Goal: Information Seeking & Learning: Find specific fact

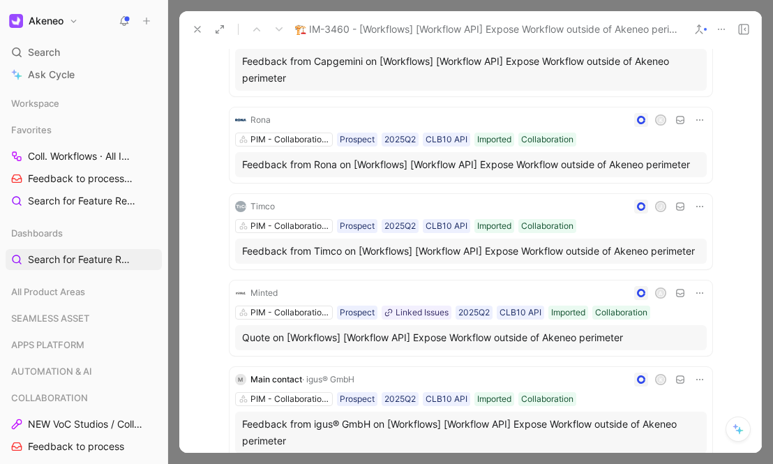
scroll to position [740, 0]
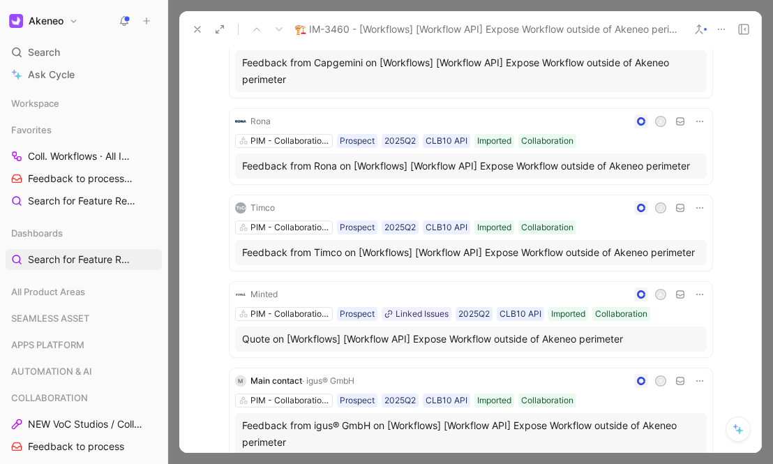
click at [382, 88] on div "Feedback from Capgemini on [Workflows] [Workflow API] Expose Workflow outside o…" at bounding box center [471, 70] width 458 height 33
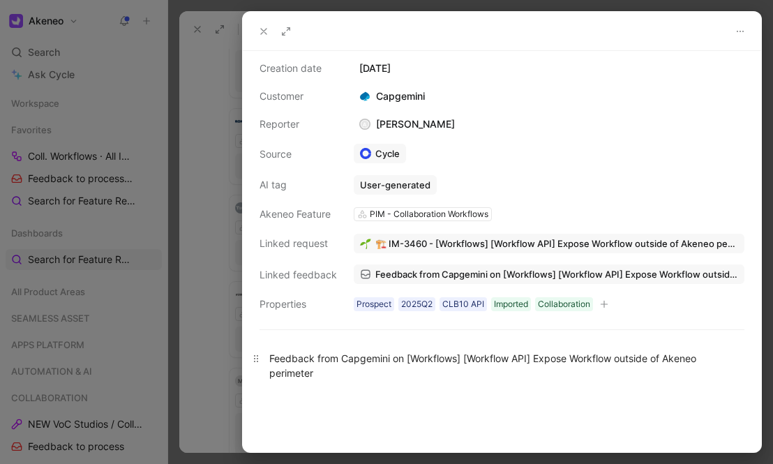
scroll to position [29, 0]
click at [432, 123] on div "A [PERSON_NAME]" at bounding box center [407, 125] width 107 height 17
click at [367, 126] on div "A" at bounding box center [365, 125] width 9 height 9
click at [394, 124] on div "A [PERSON_NAME]" at bounding box center [407, 125] width 107 height 17
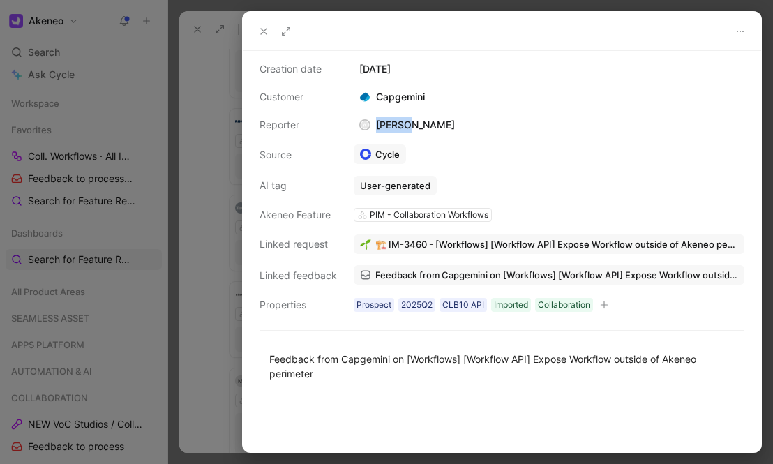
click at [394, 124] on div "A [PERSON_NAME]" at bounding box center [407, 125] width 107 height 17
copy div "[PERSON_NAME]"
click at [221, 129] on div at bounding box center [386, 232] width 773 height 464
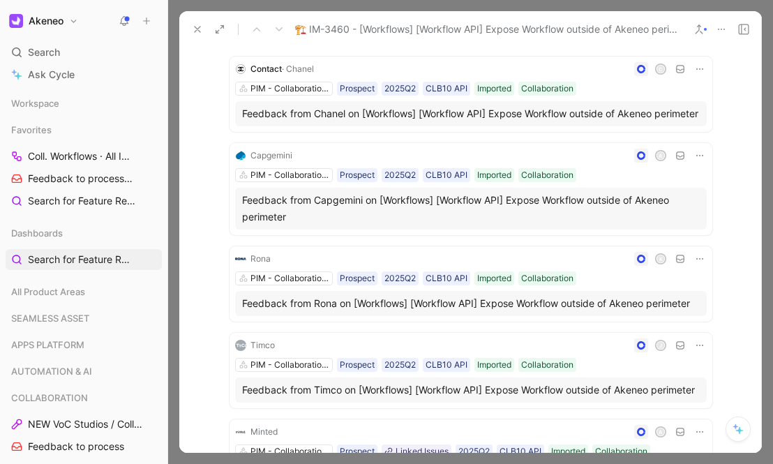
scroll to position [602, 0]
click at [327, 226] on div "Feedback from Capgemini on [Workflows] [Workflow API] Expose Workflow outside o…" at bounding box center [471, 209] width 458 height 33
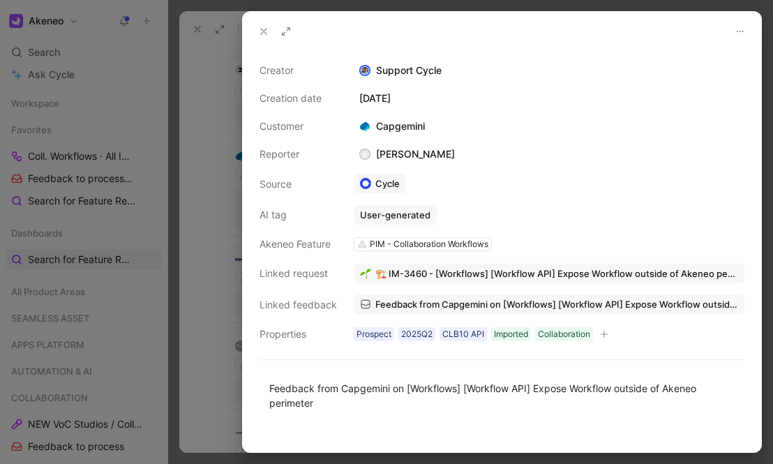
click at [451, 156] on div "A [PERSON_NAME]" at bounding box center [407, 154] width 107 height 17
click at [262, 35] on icon at bounding box center [263, 31] width 11 height 11
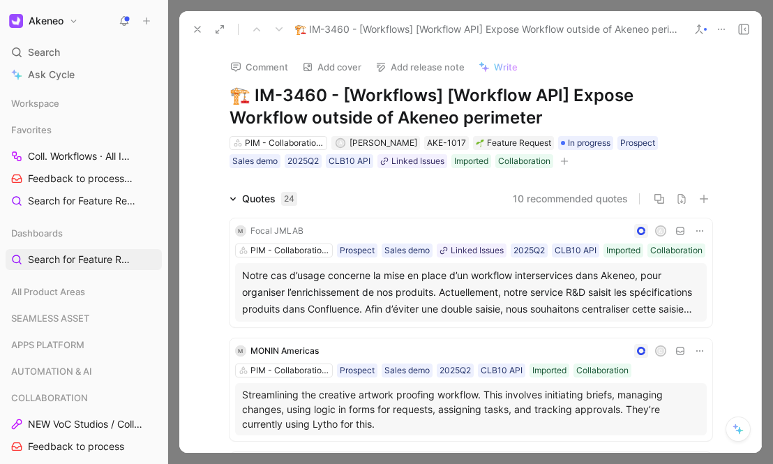
click at [465, 106] on h1 "🏗️ IM-3460 - [Workflows] [Workflow API] Expose Workflow outside of Akeneo perim…" at bounding box center [471, 106] width 483 height 45
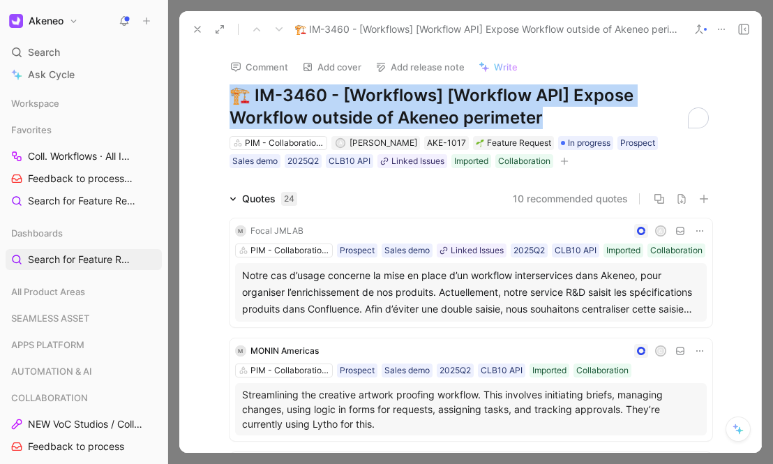
click at [465, 106] on h1 "🏗️ IM-3460 - [Workflows] [Workflow API] Expose Workflow outside of Akeneo perim…" at bounding box center [471, 106] width 483 height 45
click at [380, 191] on div "10 recommended quotes" at bounding box center [510, 199] width 404 height 17
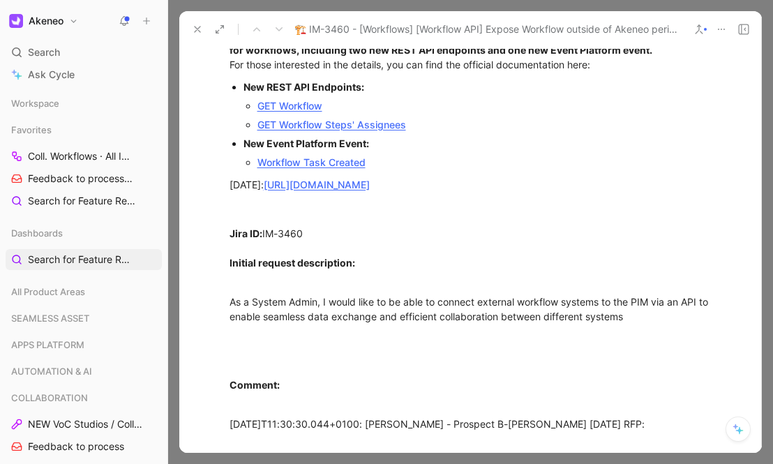
scroll to position [1257, 0]
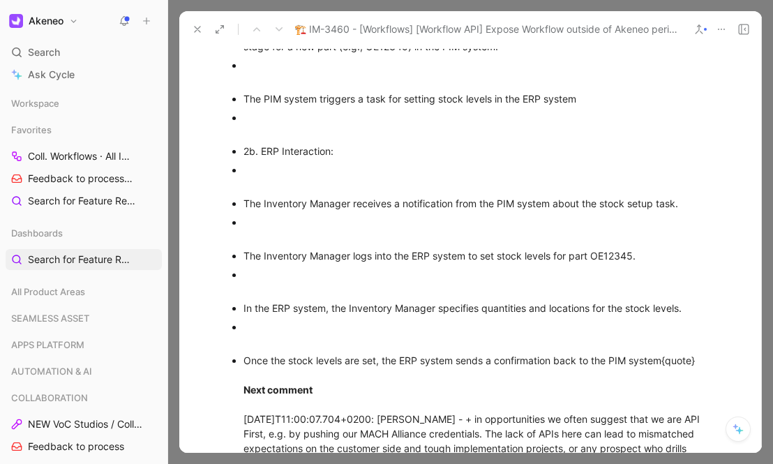
click at [512, 244] on div at bounding box center [478, 229] width 469 height 29
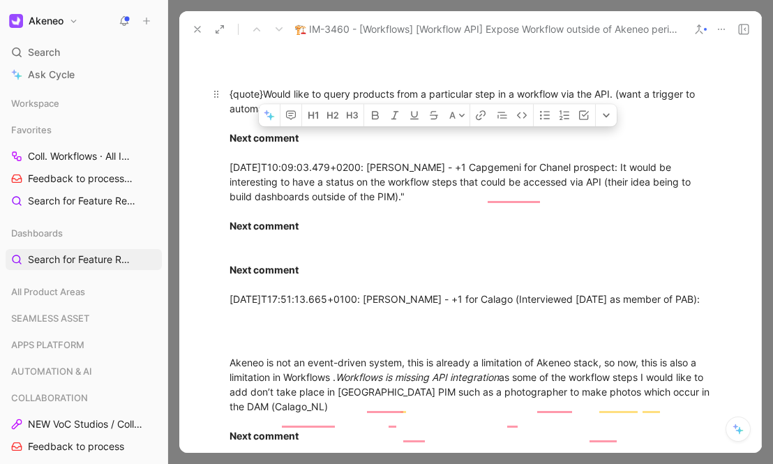
drag, startPoint x: 498, startPoint y: 276, endPoint x: 475, endPoint y: 250, distance: 34.7
click at [475, 250] on div "{quote}Would like to query products from a particular step in a workflow via th…" at bounding box center [471, 197] width 483 height 220
copy div "+1 Capgemeni for Chanel prospect: It would be interesting to have a status on t…"
